Goal: Transaction & Acquisition: Purchase product/service

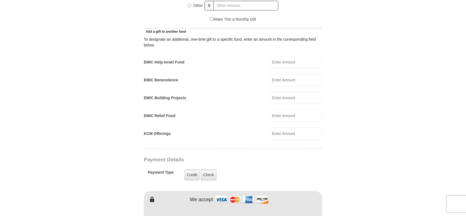
scroll to position [302, 0]
click at [280, 128] on input "KCM Offerings" at bounding box center [296, 133] width 52 height 12
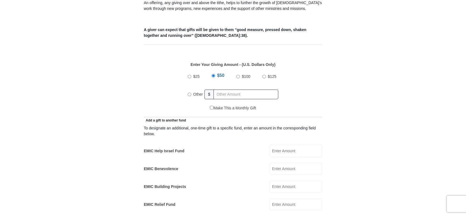
scroll to position [192, 0]
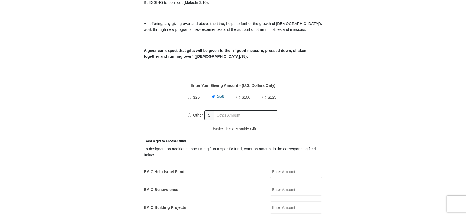
type input "200.00"
click at [188, 113] on input "Other" at bounding box center [190, 115] width 4 height 4
radio input "true"
click at [231, 110] on input "text" at bounding box center [246, 115] width 63 height 10
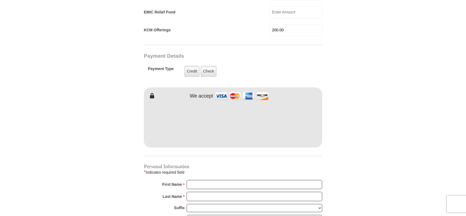
scroll to position [384, 0]
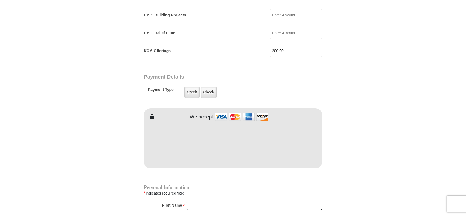
type input "200.00"
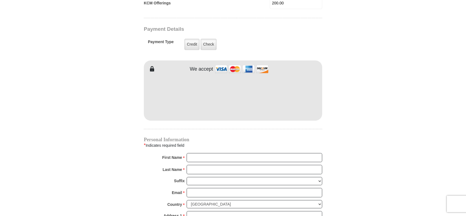
scroll to position [439, 0]
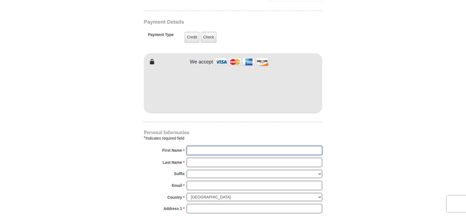
click at [219, 146] on input "First Name *" at bounding box center [255, 150] width 136 height 9
type input "Bill"
type input "Booth"
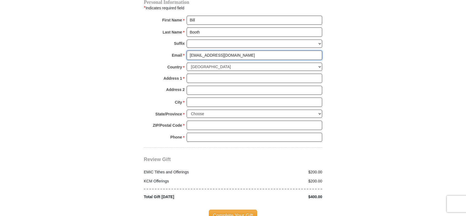
scroll to position [549, 0]
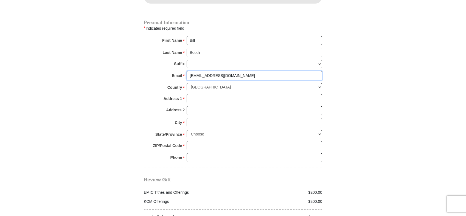
type input "[EMAIL_ADDRESS][DOMAIN_NAME]"
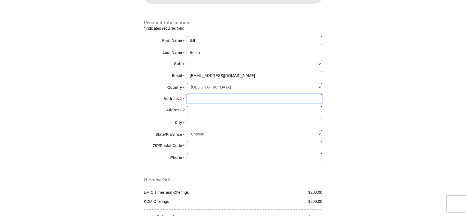
click at [205, 94] on input "Address 1 *" at bounding box center [255, 98] width 136 height 9
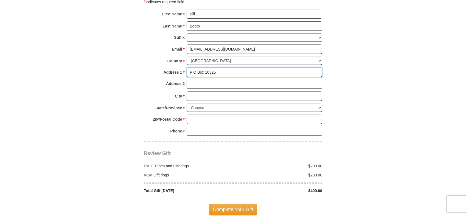
scroll to position [576, 0]
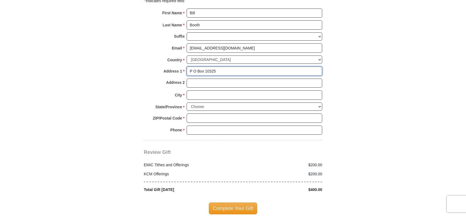
type input "P O Box 10325"
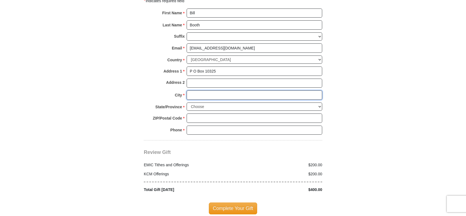
click at [208, 90] on input "City *" at bounding box center [255, 94] width 136 height 9
type input "[GEOGRAPHIC_DATA]"
click at [234, 102] on select "Choose [US_STATE] [US_STATE] [US_STATE] [US_STATE] [US_STATE] Armed Forces Amer…" at bounding box center [255, 106] width 136 height 9
select select "OK"
click at [187, 102] on select "Choose [US_STATE] [US_STATE] [US_STATE] [US_STATE] [US_STATE] Armed Forces Amer…" at bounding box center [255, 106] width 136 height 9
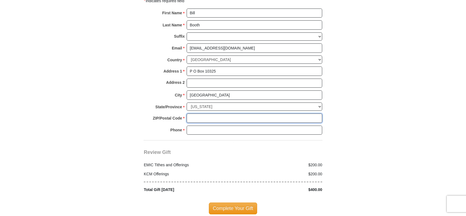
click at [219, 114] on input "ZIP/Postal Code *" at bounding box center [255, 117] width 136 height 9
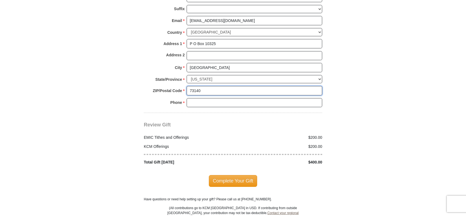
type input "73140"
click at [214, 98] on input "Phone * *" at bounding box center [255, 102] width 136 height 9
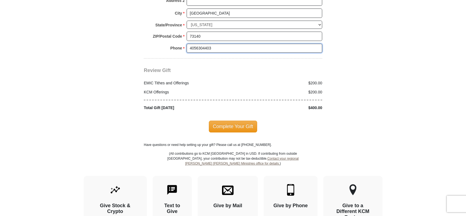
scroll to position [658, 0]
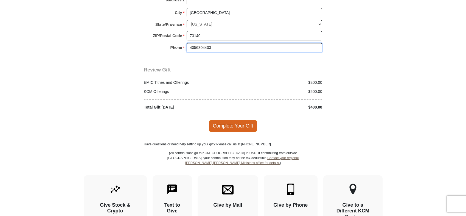
type input "4056304403"
click at [244, 123] on span "Complete Your Gift" at bounding box center [233, 126] width 49 height 12
